Goal: Task Accomplishment & Management: Complete application form

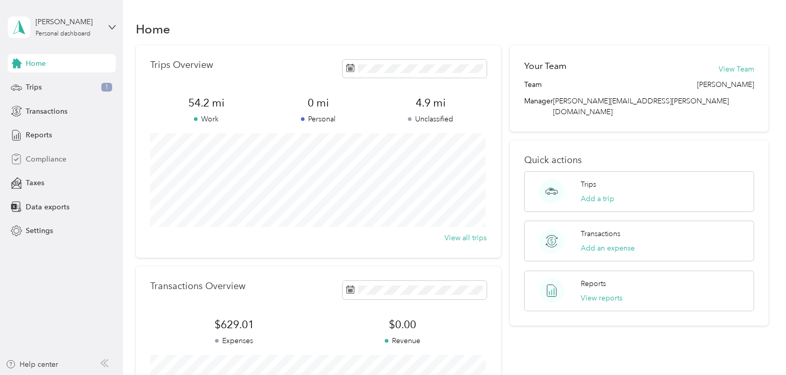
click at [65, 154] on span "Compliance" at bounding box center [46, 159] width 41 height 11
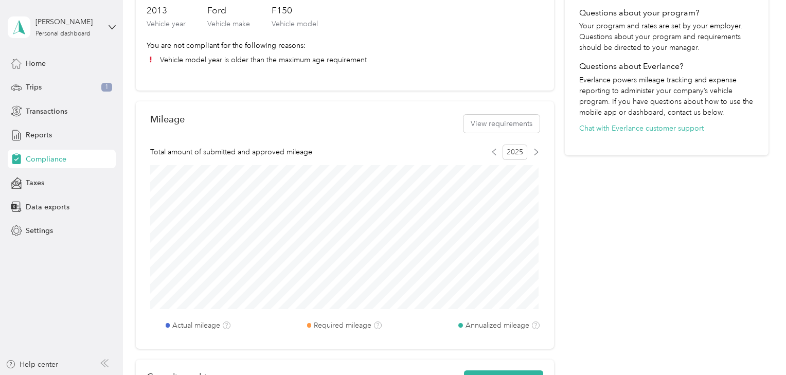
scroll to position [370, 0]
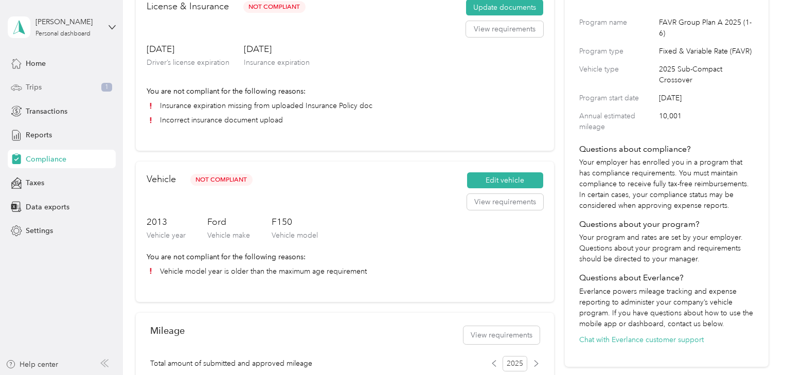
click at [77, 86] on div "Trips 1" at bounding box center [62, 87] width 108 height 19
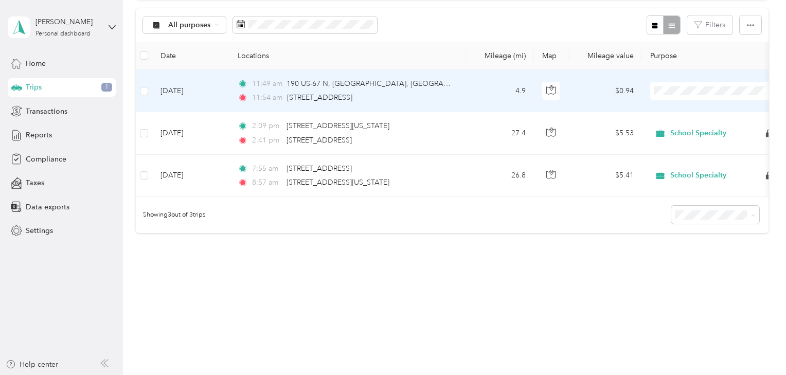
scroll to position [108, 0]
click at [330, 26] on button "button" at bounding box center [324, 25] width 22 height 18
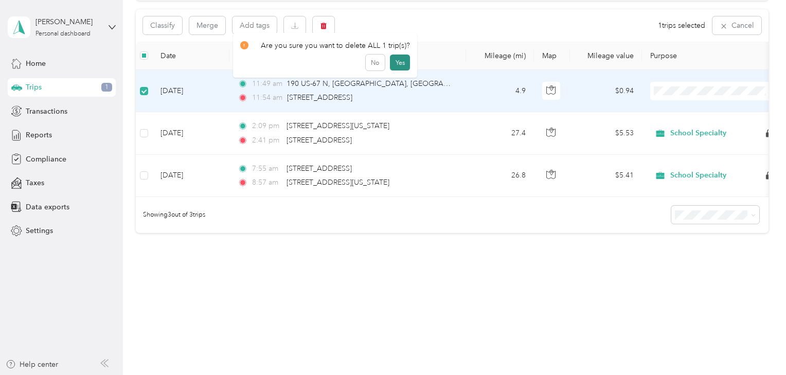
click at [394, 56] on button "Yes" at bounding box center [400, 63] width 20 height 16
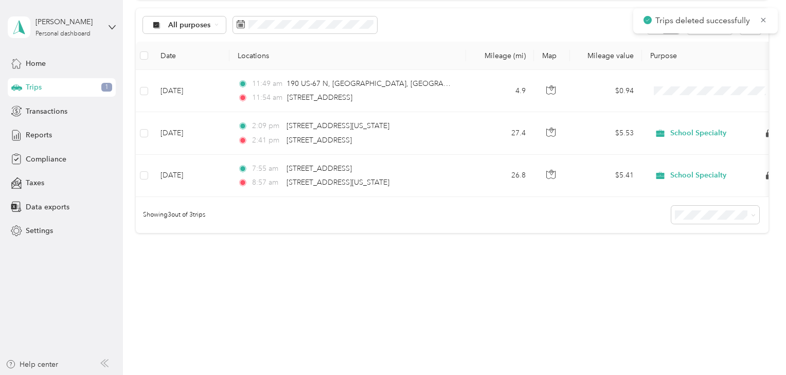
scroll to position [67, 0]
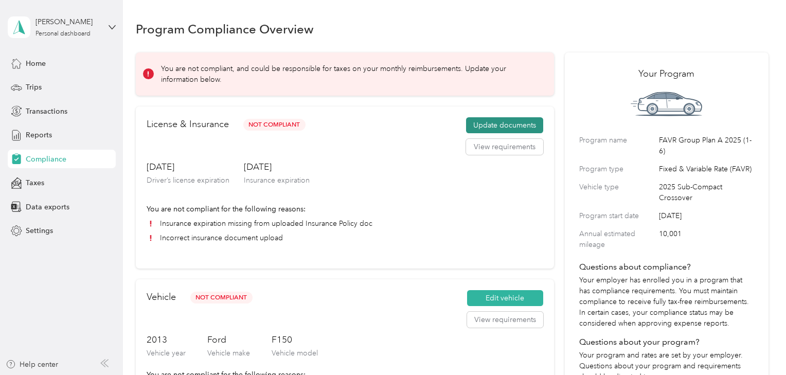
click at [493, 126] on button "Update documents" at bounding box center [504, 125] width 77 height 16
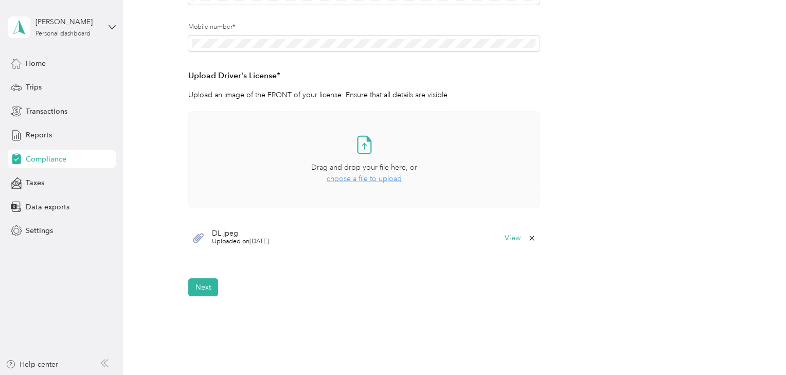
scroll to position [247, 0]
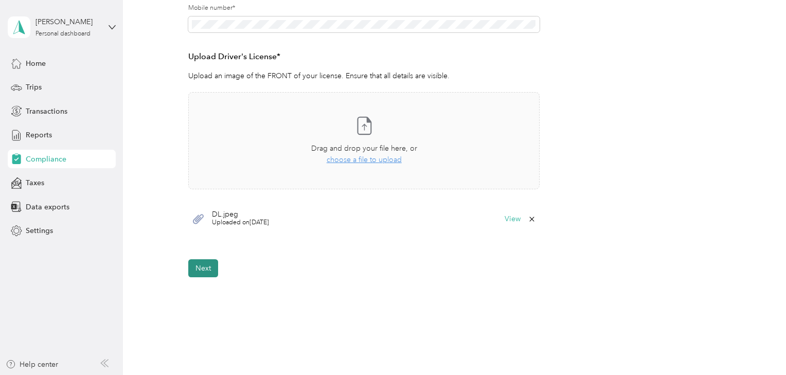
click at [214, 270] on button "Next" at bounding box center [203, 268] width 30 height 18
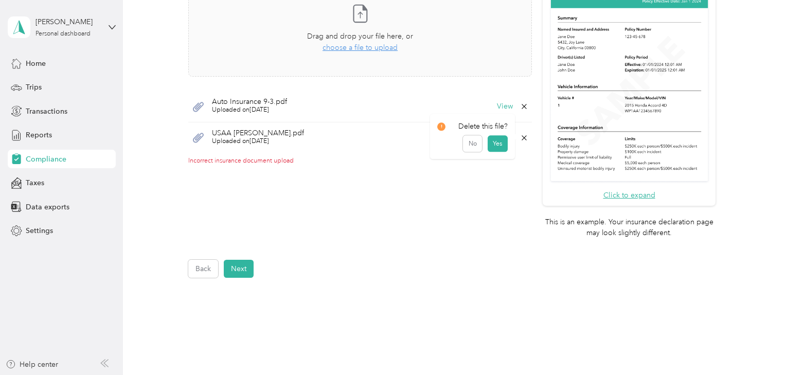
click at [523, 137] on icon at bounding box center [524, 138] width 8 height 8
click at [498, 146] on button "Yes" at bounding box center [497, 144] width 20 height 16
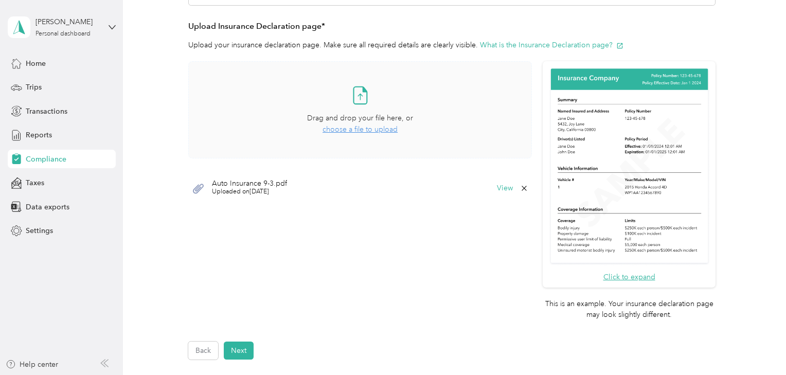
scroll to position [220, 0]
click at [366, 131] on span "choose a file to upload" at bounding box center [360, 130] width 75 height 9
click at [521, 218] on icon at bounding box center [524, 220] width 8 height 8
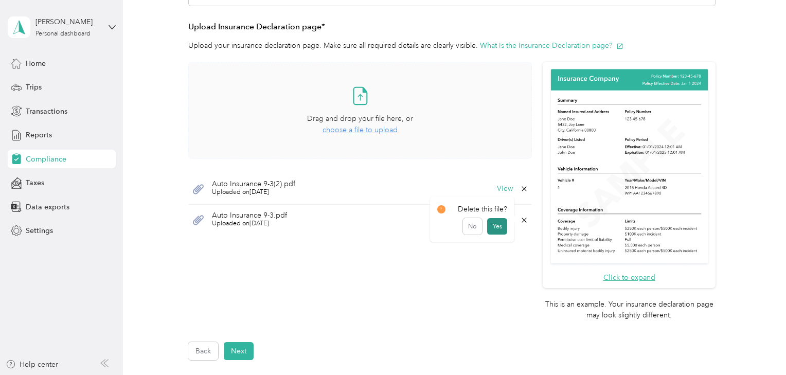
click at [504, 228] on button "Yes" at bounding box center [497, 226] width 20 height 16
click at [246, 355] on button "Next" at bounding box center [239, 351] width 30 height 18
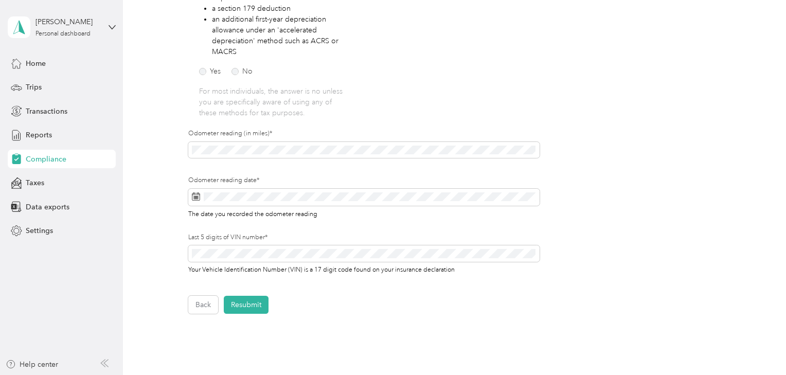
scroll to position [259, 0]
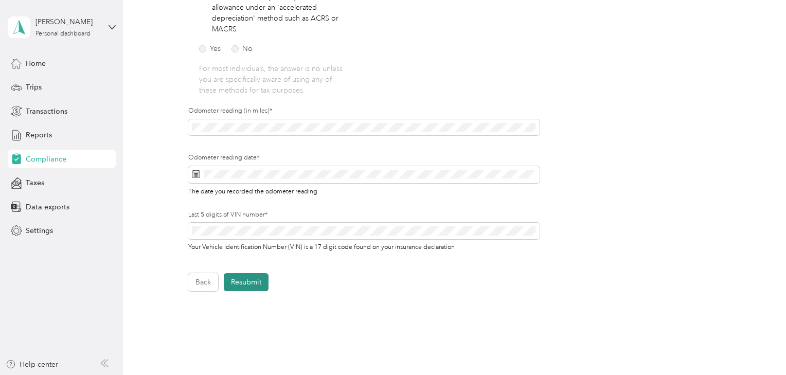
click at [247, 282] on button "Resubmit" at bounding box center [246, 282] width 45 height 18
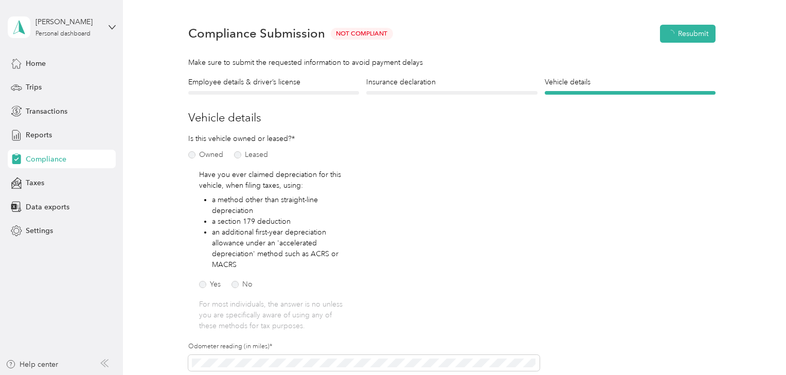
scroll to position [12, 0]
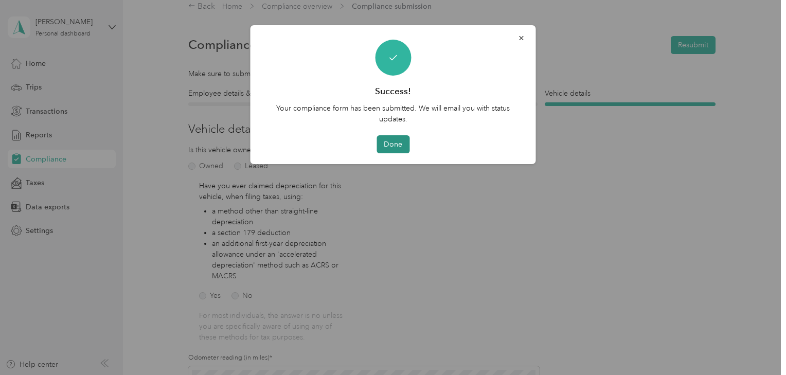
click at [395, 142] on button "Done" at bounding box center [393, 144] width 33 height 18
